Goal: Task Accomplishment & Management: Manage account settings

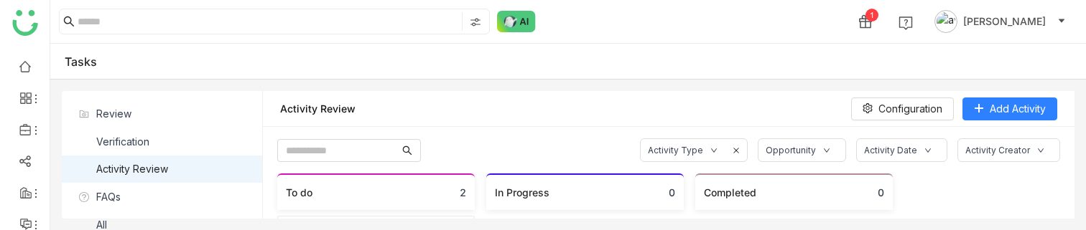
click at [991, 20] on span "Jayasree Lekkalapudi" at bounding box center [1004, 22] width 83 height 16
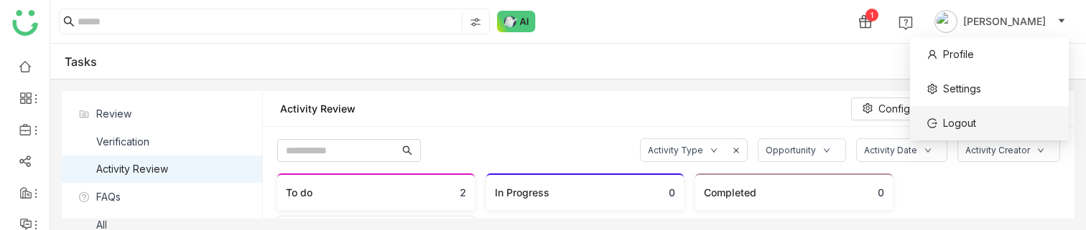
click at [953, 126] on span "Logout" at bounding box center [959, 123] width 33 height 12
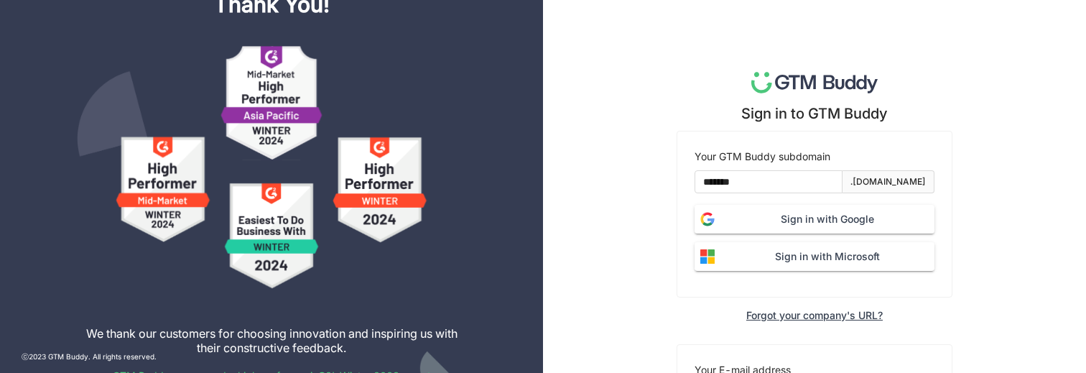
click at [804, 219] on span "Sign in with Google" at bounding box center [827, 219] width 214 height 16
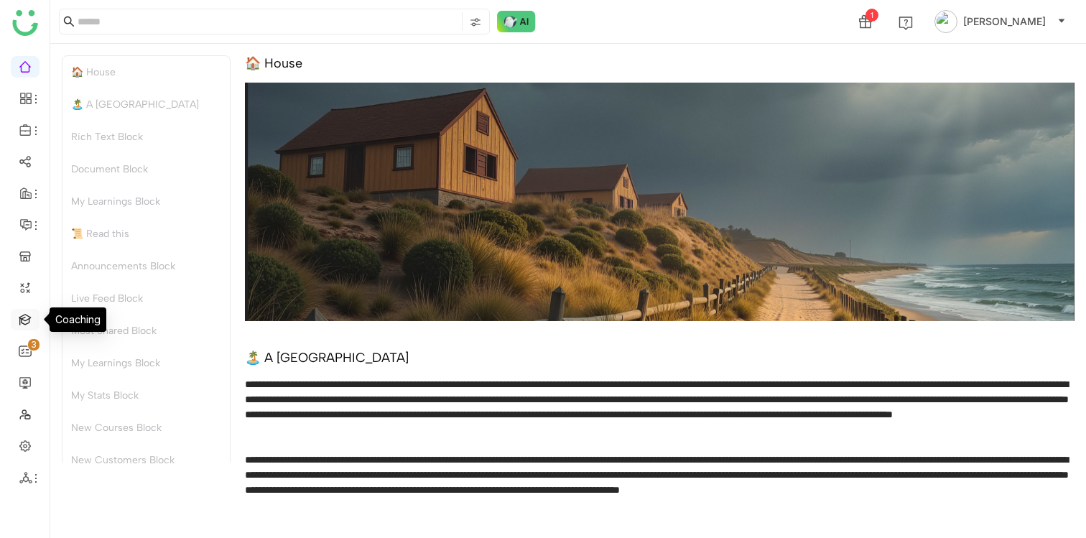
click at [22, 324] on link at bounding box center [25, 318] width 13 height 12
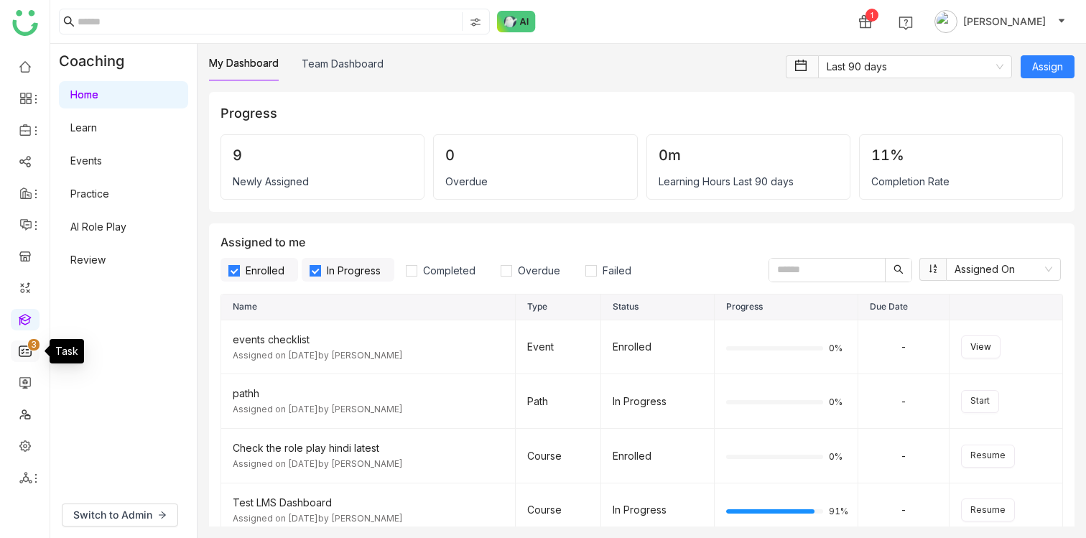
click at [24, 348] on link "0 1 2 3 4 5 6 7 8 9" at bounding box center [25, 350] width 13 height 12
click at [21, 351] on link "0 1 2 3 4 5 6 7 8 9" at bounding box center [25, 350] width 13 height 12
